Goal: Transaction & Acquisition: Purchase product/service

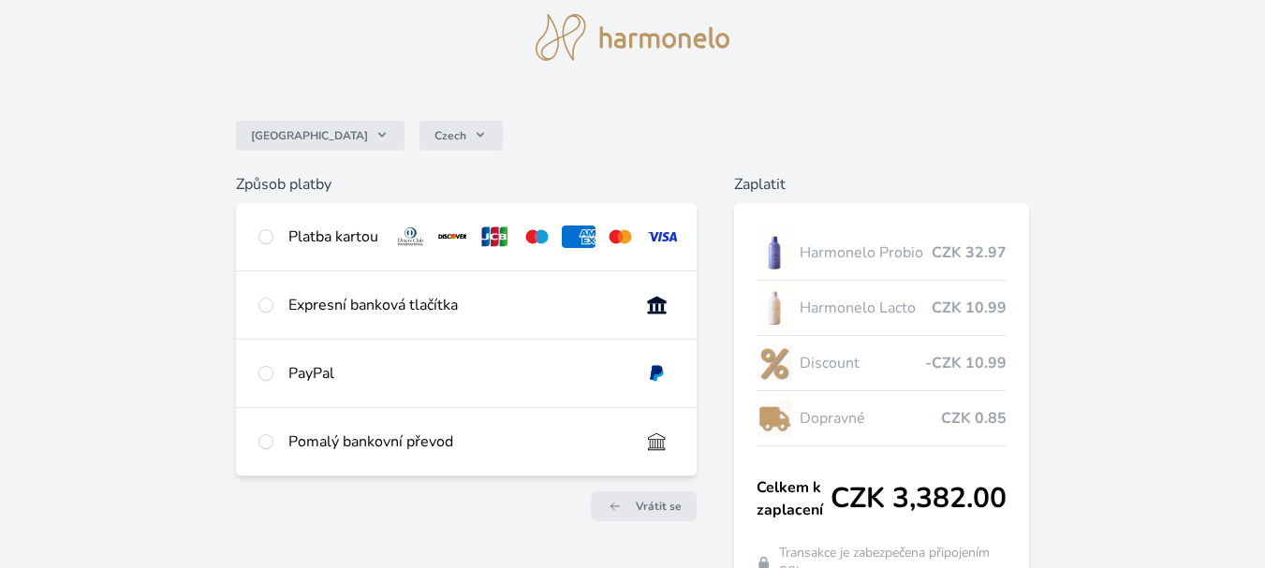
scroll to position [94, 0]
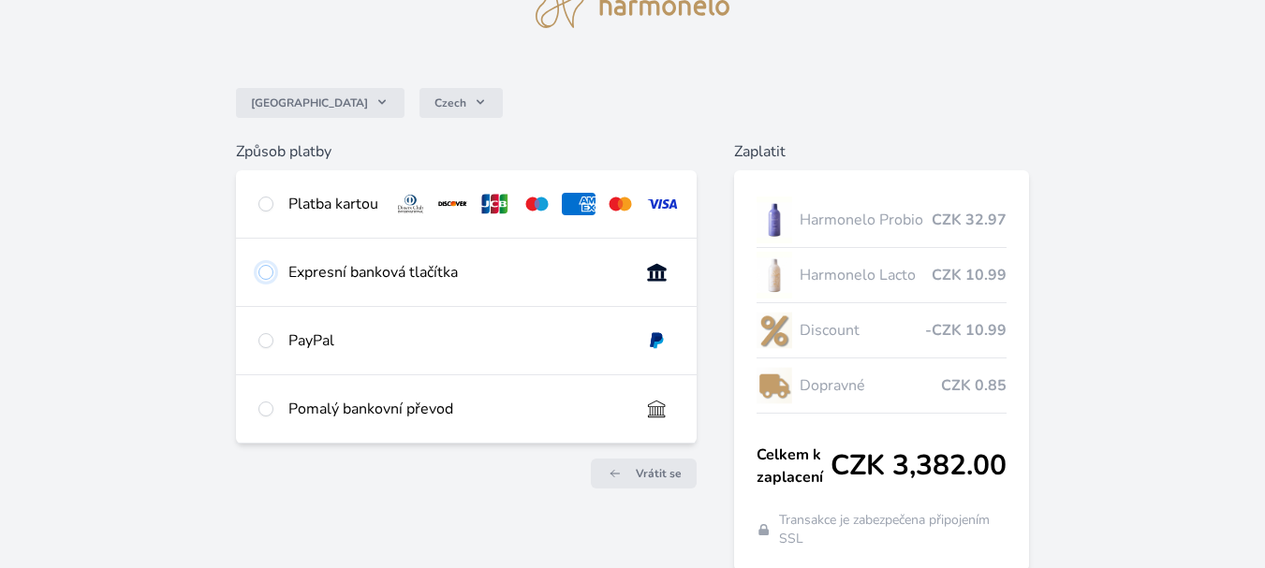
click at [268, 280] on input "radio" at bounding box center [265, 272] width 15 height 15
radio input "true"
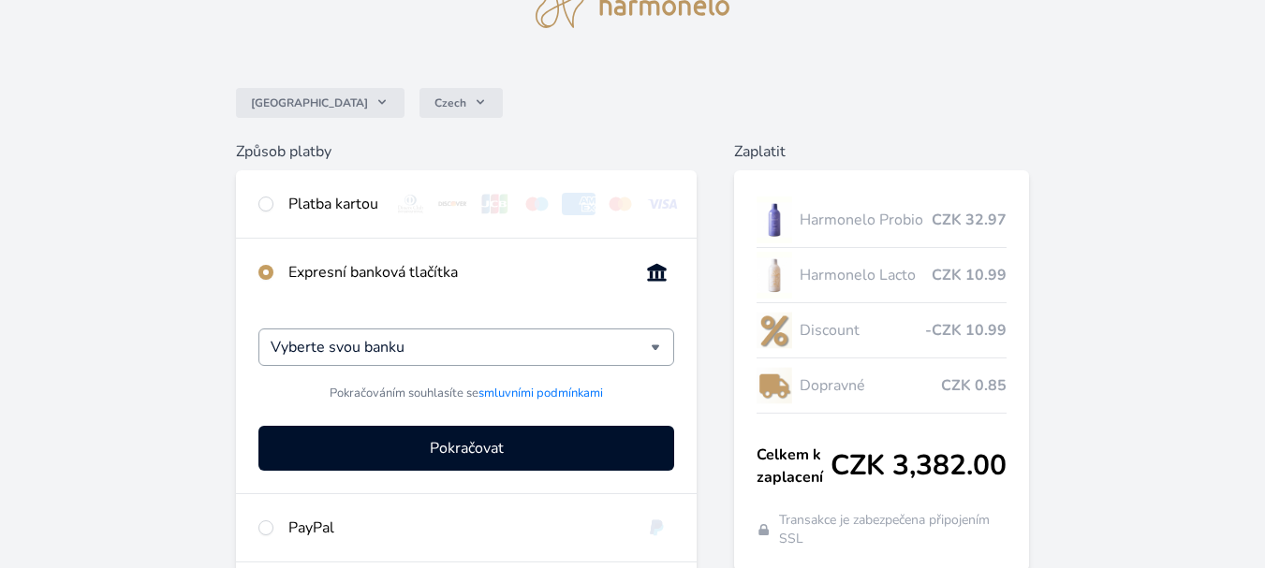
click at [653, 361] on div "Vyberte svou banku" at bounding box center [466, 347] width 416 height 37
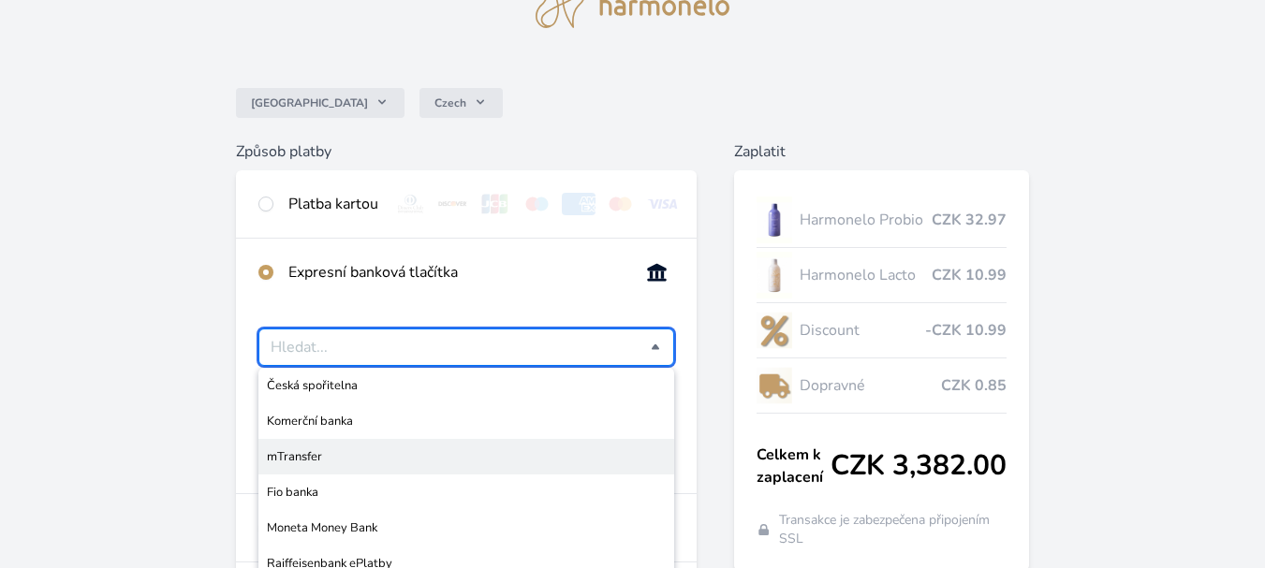
click at [328, 466] on span "mTransfer" at bounding box center [466, 456] width 399 height 19
type input "mTransfer"
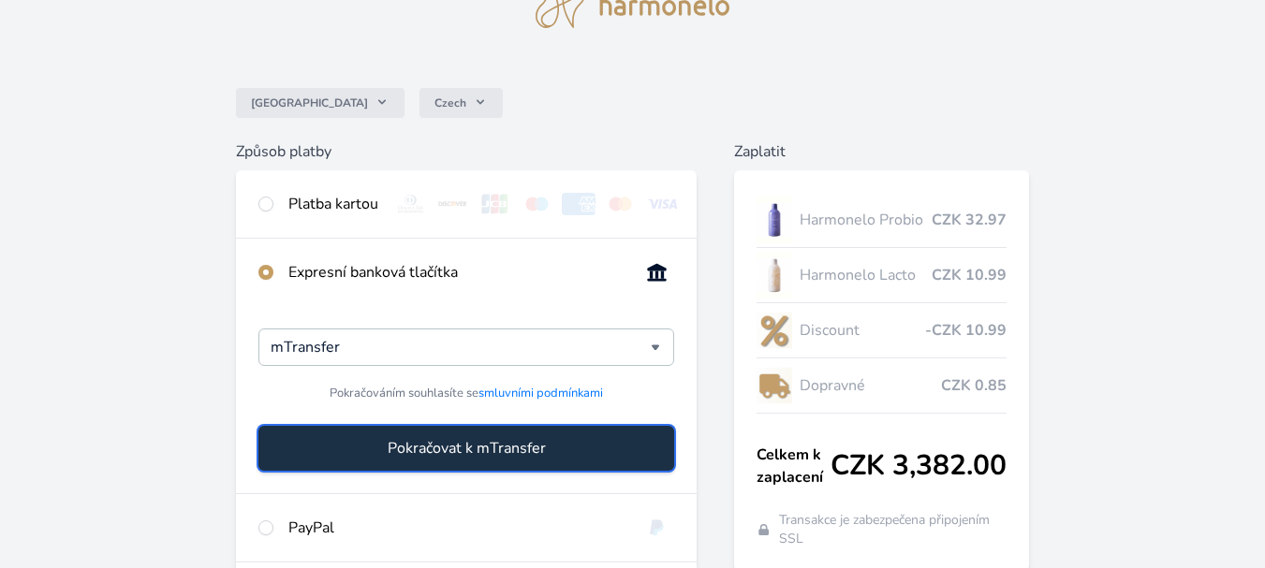
click at [437, 460] on span "Pokračovat k mTransfer" at bounding box center [467, 448] width 158 height 22
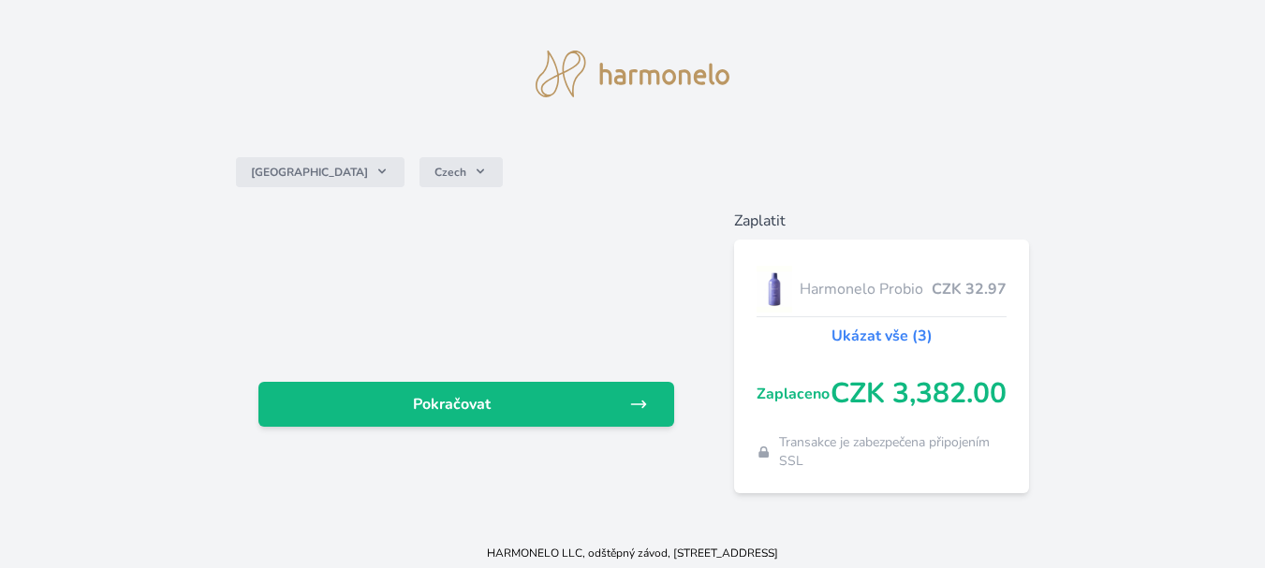
scroll to position [32, 0]
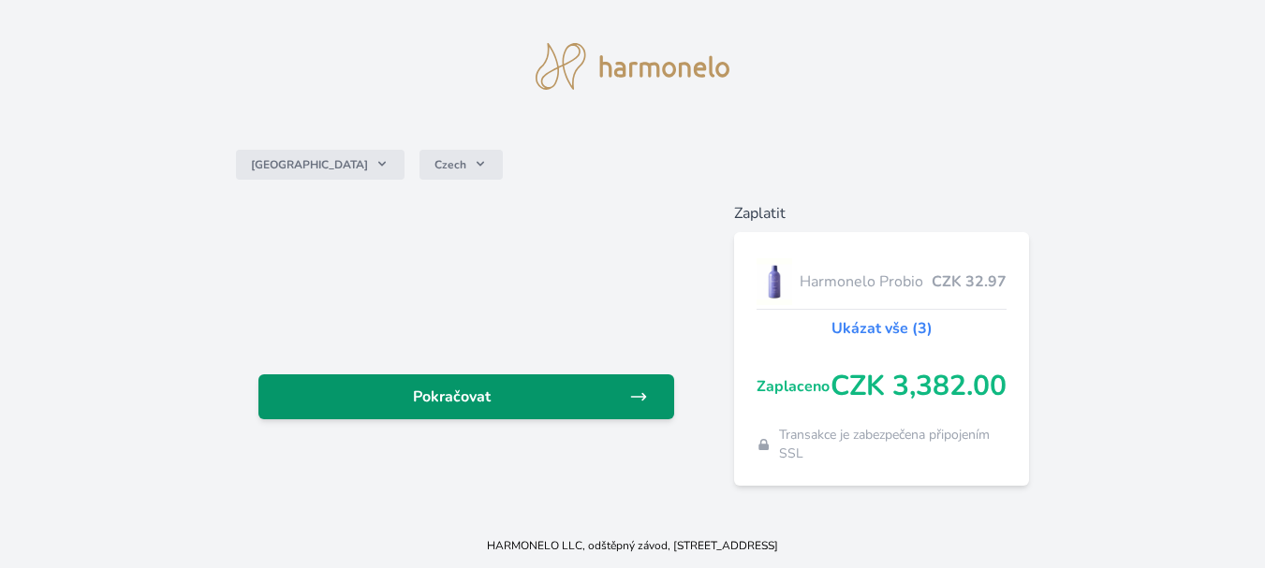
click at [536, 395] on span "Pokračovat" at bounding box center [451, 397] width 356 height 22
